Goal: Task Accomplishment & Management: Complete application form

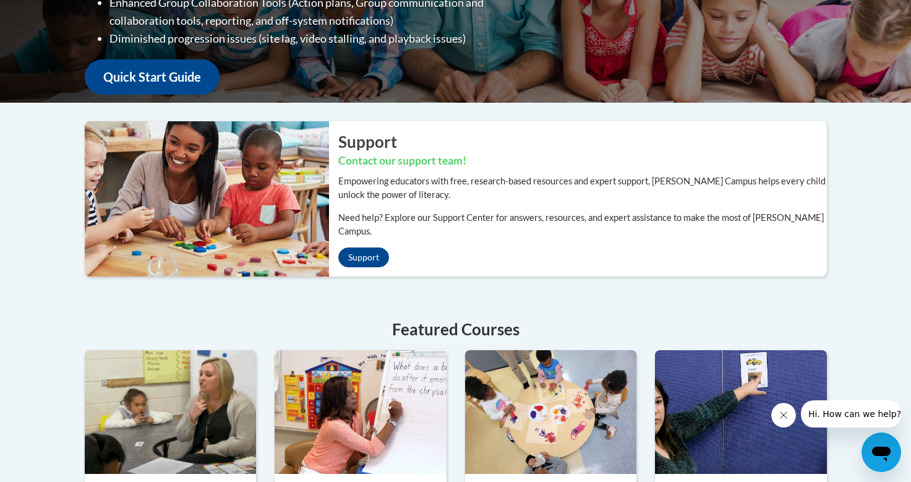
scroll to position [306, 0]
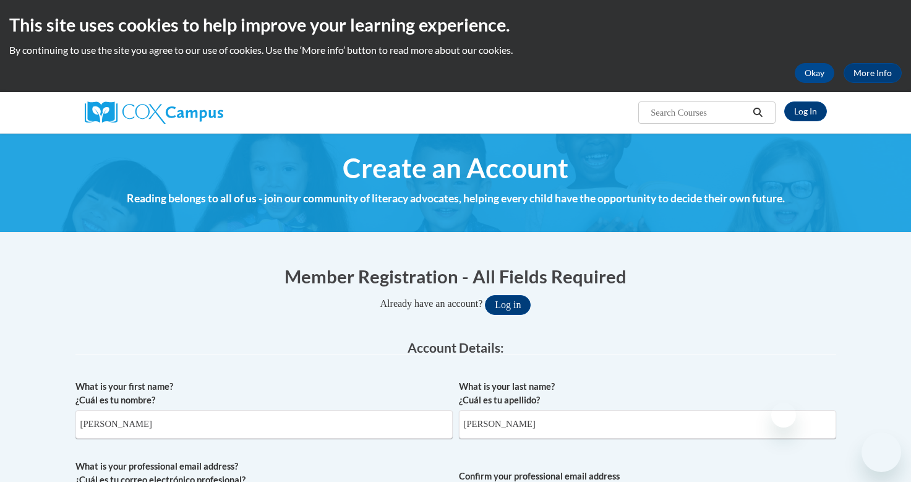
select select "fbf2d438-af2f-41f8-98f1-81c410e29de3"
select select "5455f13f-8aeb-4200-a53b-f3dbe28286cf"
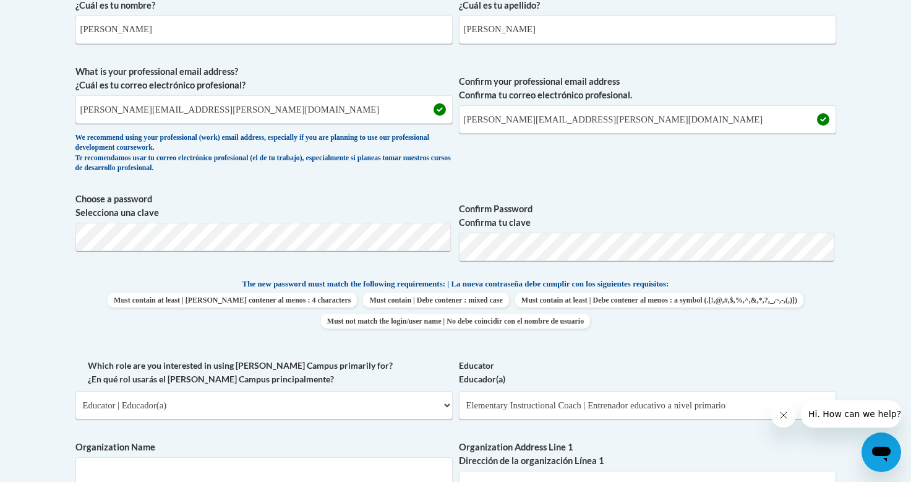
scroll to position [344, 0]
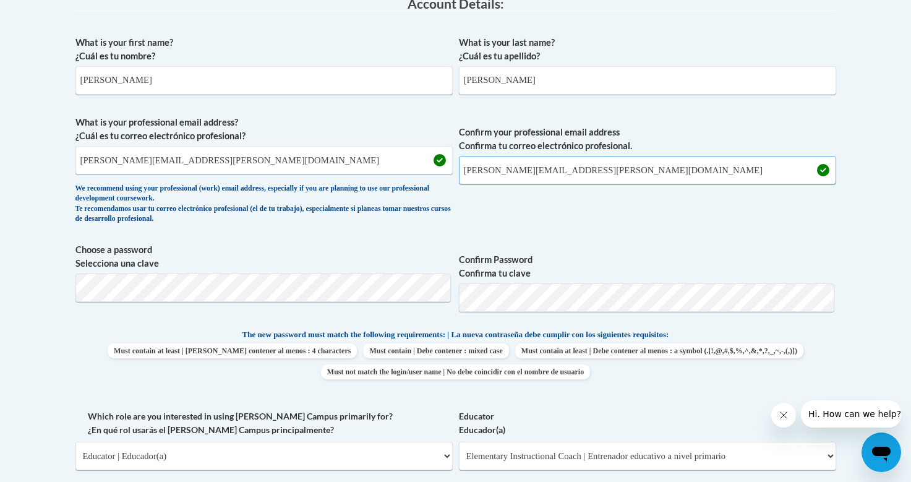
click at [605, 172] on input "[PERSON_NAME][EMAIL_ADDRESS][PERSON_NAME][DOMAIN_NAME]" at bounding box center [647, 170] width 377 height 28
type input "b"
click at [407, 165] on input "[PERSON_NAME][EMAIL_ADDRESS][PERSON_NAME][DOMAIN_NAME]" at bounding box center [263, 160] width 377 height 28
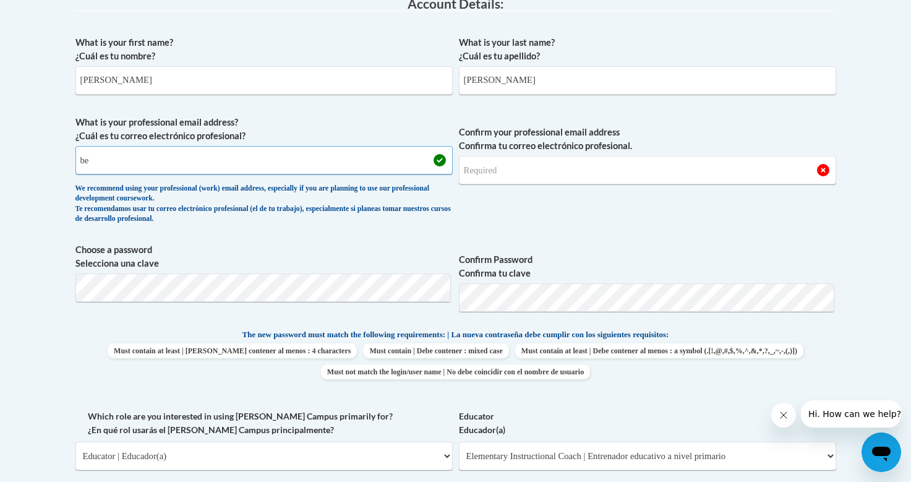
type input "b"
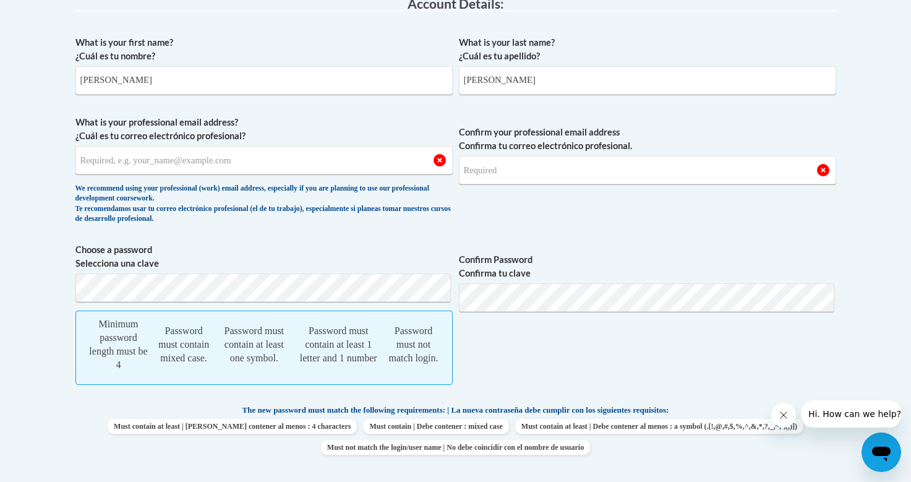
click at [575, 335] on span "Confirm Password Confirma tu clave" at bounding box center [647, 320] width 377 height 155
click at [531, 82] on input "[PERSON_NAME]" at bounding box center [647, 80] width 377 height 28
type input "R"
click at [221, 72] on input "[PERSON_NAME]" at bounding box center [263, 80] width 377 height 28
click at [202, 81] on input "[PERSON_NAME]" at bounding box center [263, 80] width 377 height 28
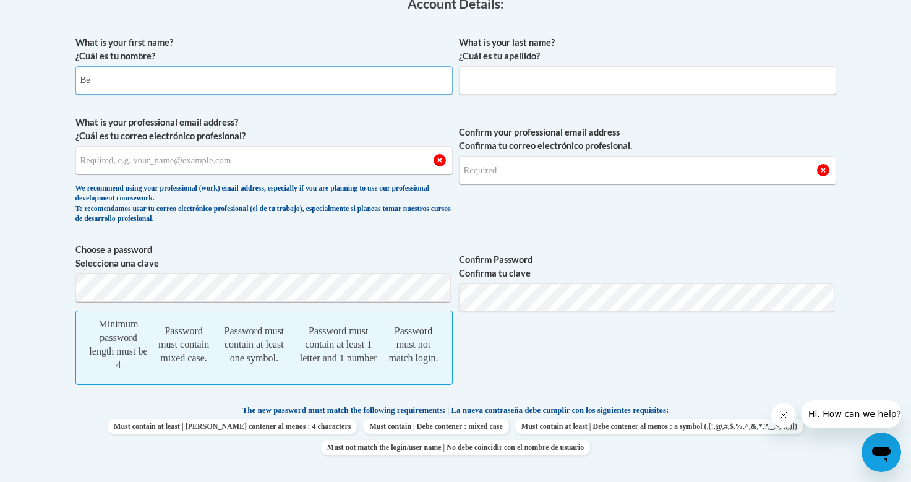
type input "B"
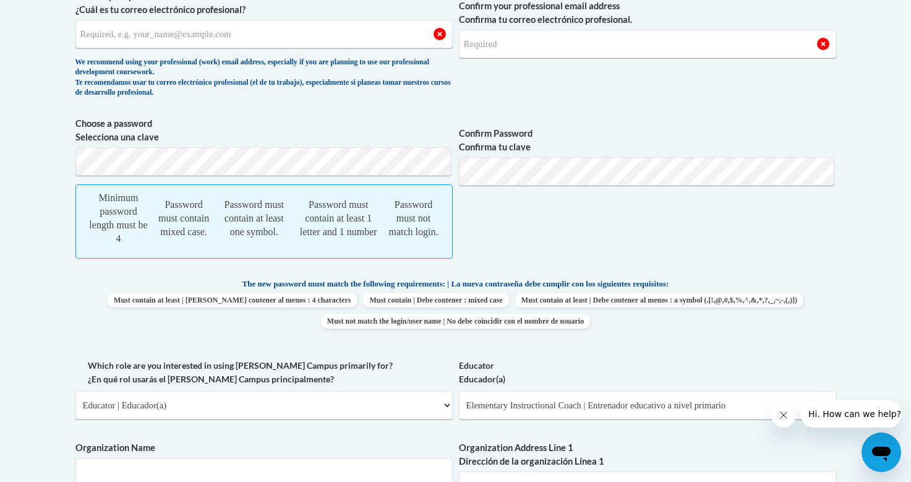
scroll to position [536, 0]
